Goal: Task Accomplishment & Management: Manage account settings

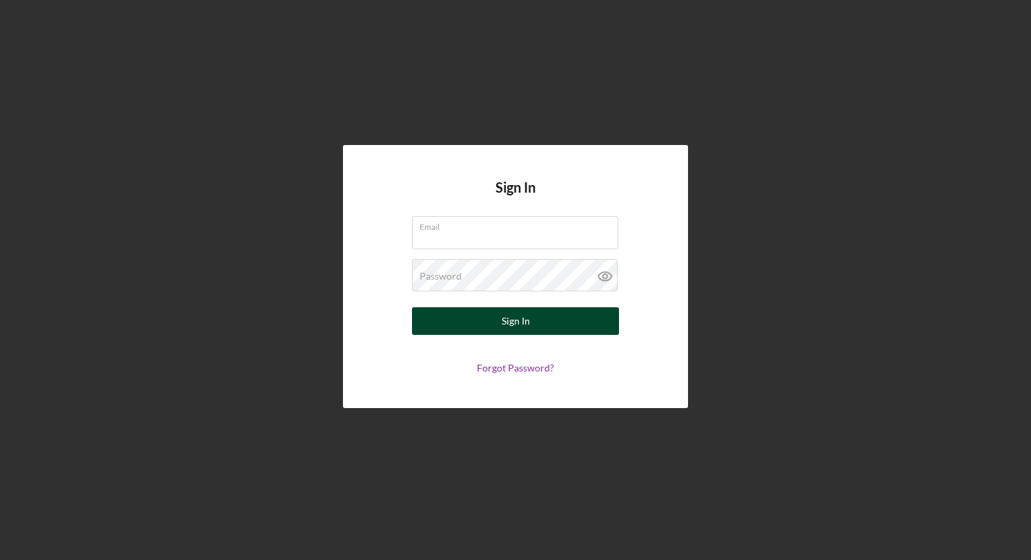
type input "[EMAIL_ADDRESS][DOMAIN_NAME]"
click at [529, 322] on div "Sign In" at bounding box center [516, 321] width 28 height 28
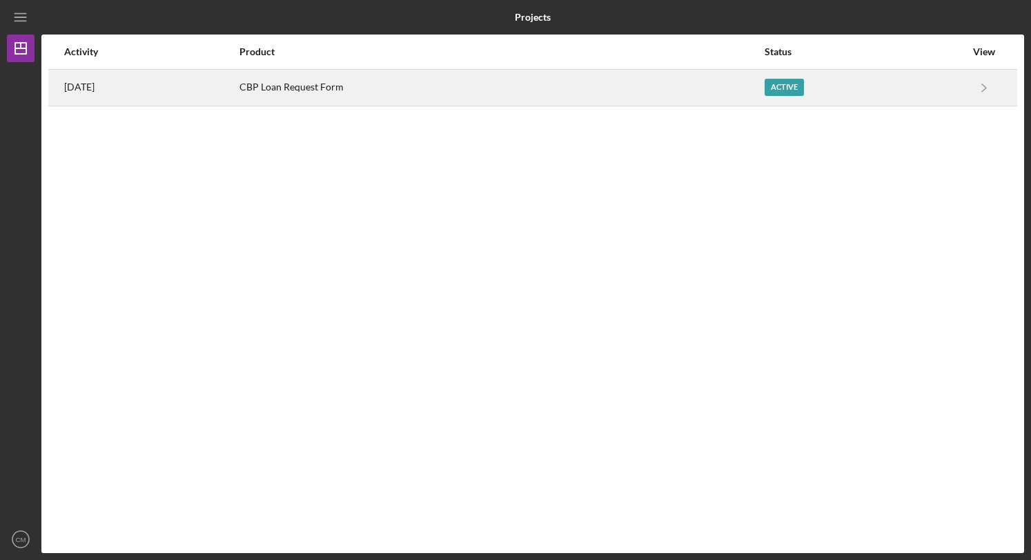
click at [83, 85] on time "[DATE]" at bounding box center [79, 86] width 30 height 11
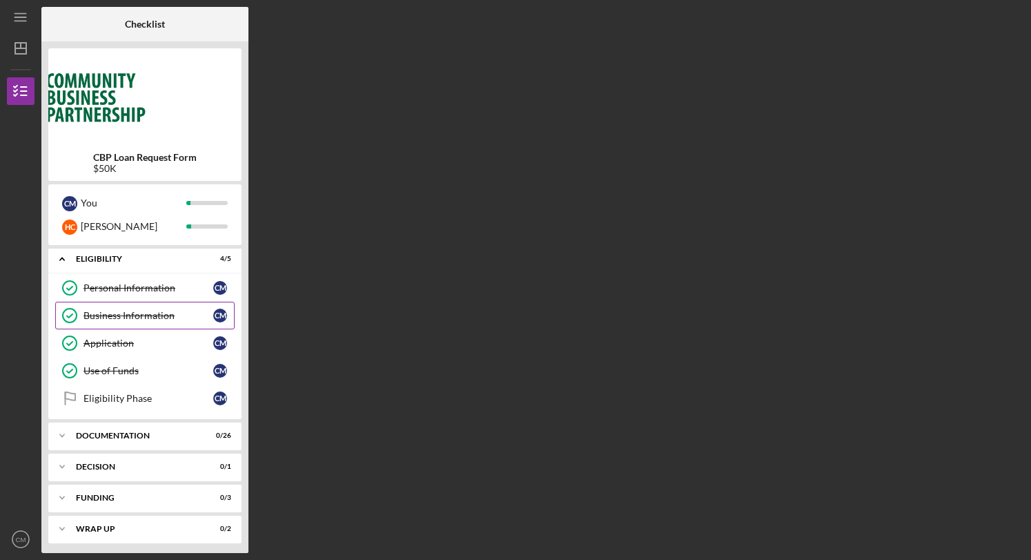
scroll to position [4, 0]
click at [118, 393] on div "Eligibility Phase" at bounding box center [149, 396] width 130 height 11
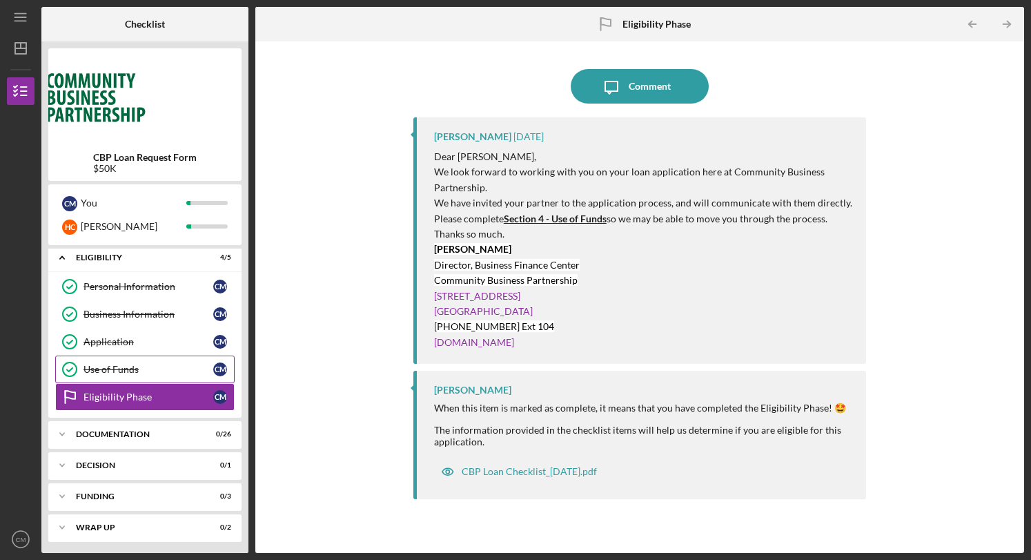
click at [120, 368] on div "Use of Funds" at bounding box center [149, 369] width 130 height 11
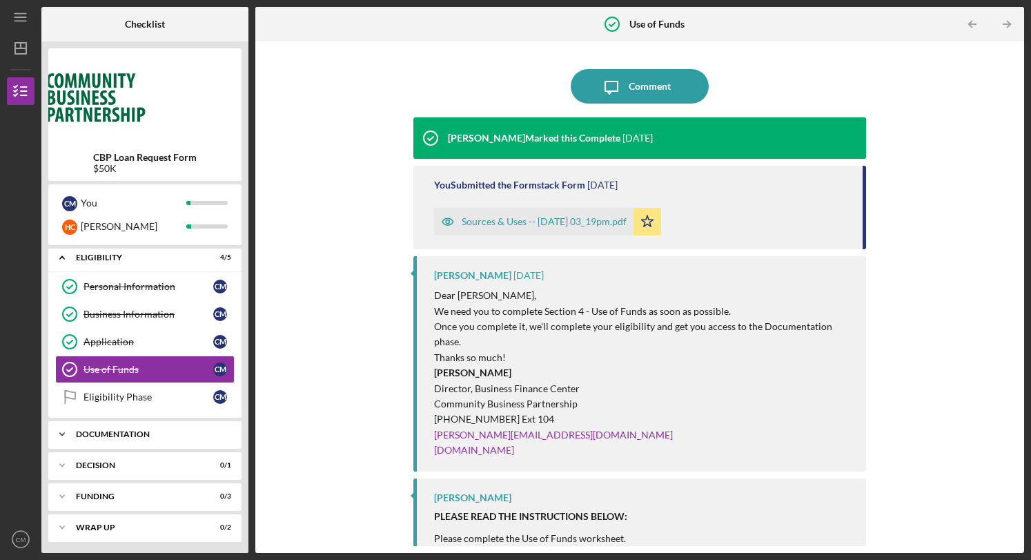
click at [75, 429] on icon "Icon/Expander" at bounding box center [62, 434] width 28 height 28
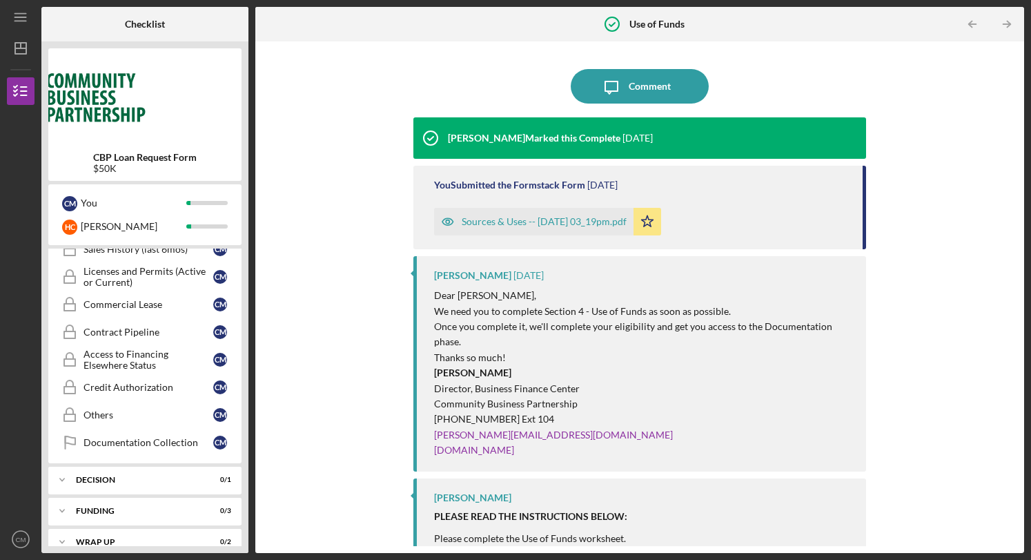
scroll to position [717, 0]
click at [94, 464] on div "Icon/Expander Decision 0 / 1" at bounding box center [144, 478] width 193 height 28
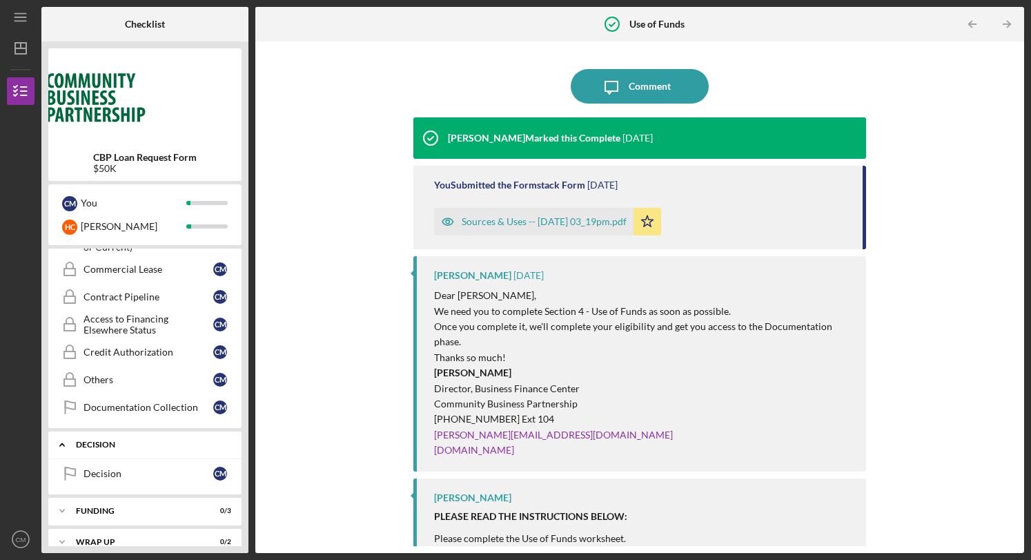
scroll to position [752, 0]
click at [85, 505] on div "Funding" at bounding box center [150, 509] width 148 height 8
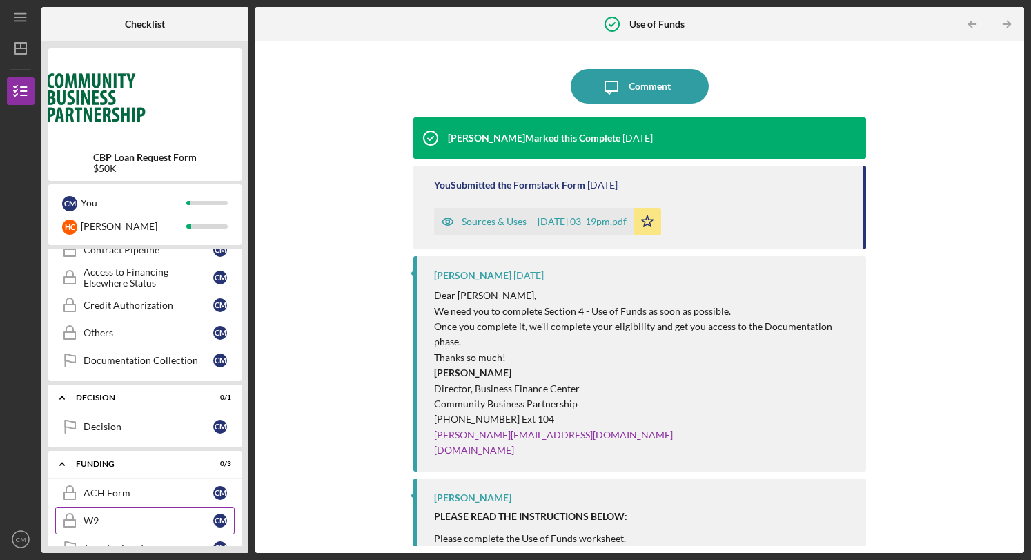
scroll to position [841, 0]
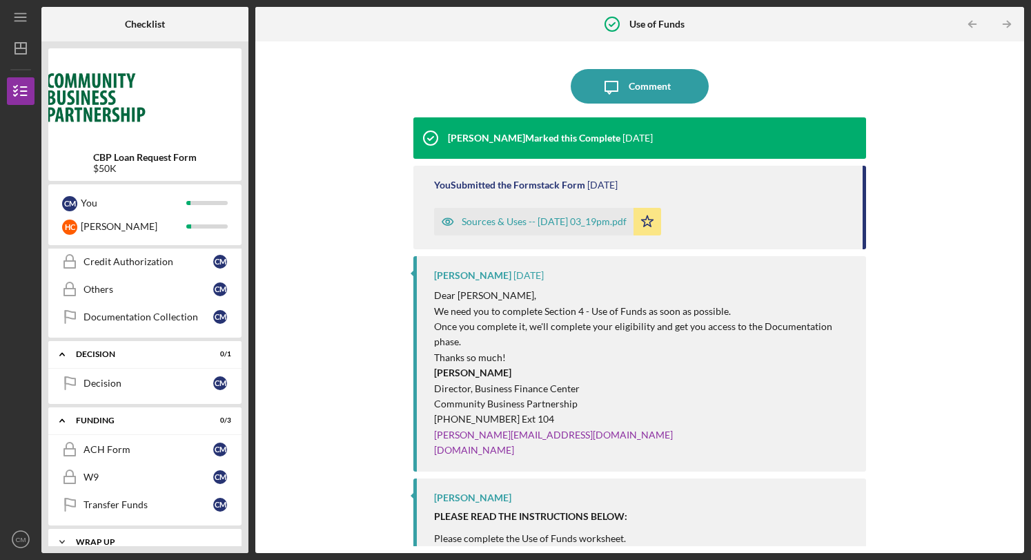
click at [88, 538] on div "Wrap up" at bounding box center [150, 542] width 148 height 8
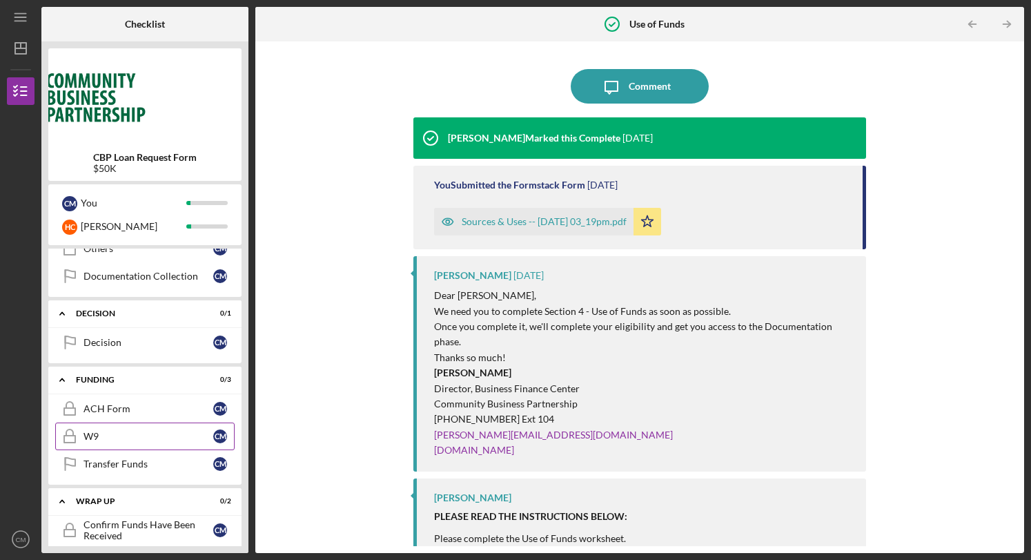
scroll to position [902, 0]
